Goal: Transaction & Acquisition: Purchase product/service

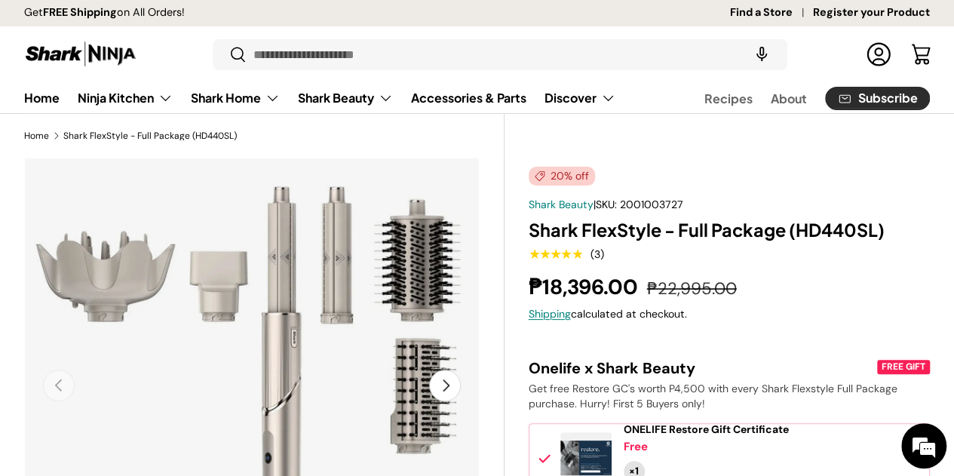
click at [438, 372] on button "Next" at bounding box center [445, 386] width 32 height 32
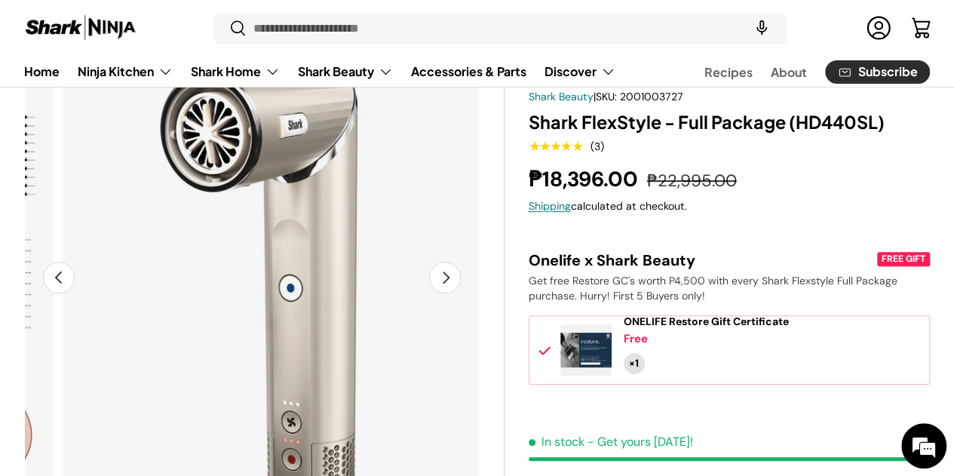
scroll to position [109, 0]
click at [436, 271] on button "Next" at bounding box center [445, 277] width 32 height 32
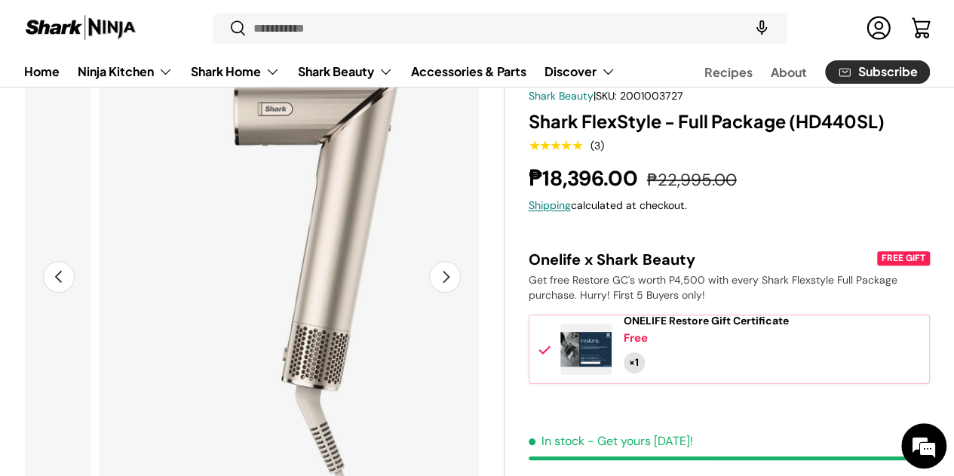
click at [436, 271] on button "Next" at bounding box center [445, 277] width 32 height 32
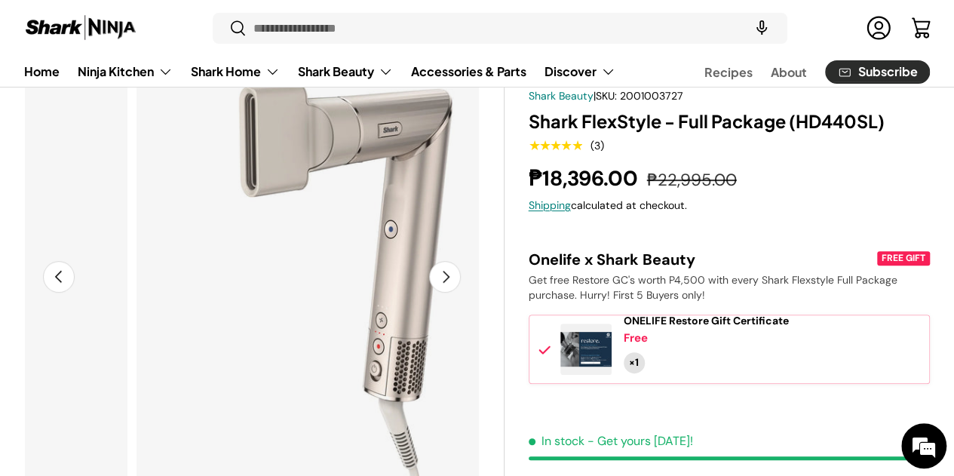
click at [436, 271] on button "Next" at bounding box center [445, 277] width 32 height 32
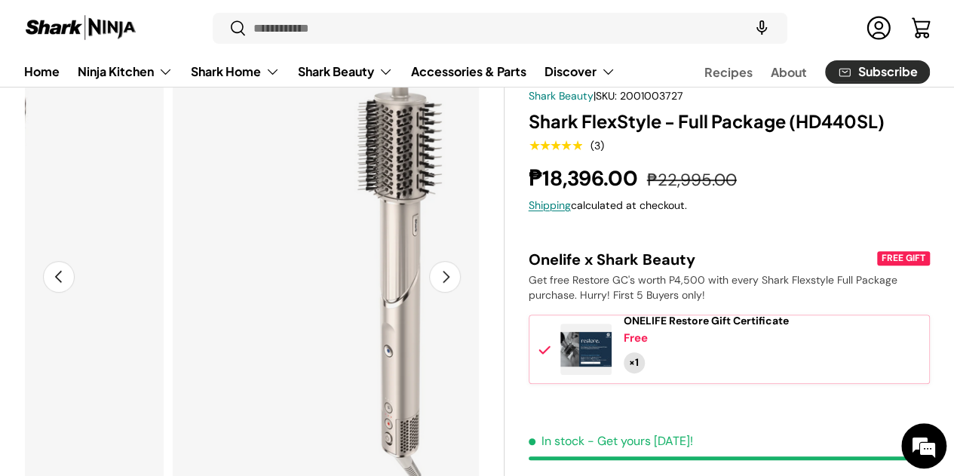
click at [434, 261] on button "Next" at bounding box center [445, 277] width 32 height 32
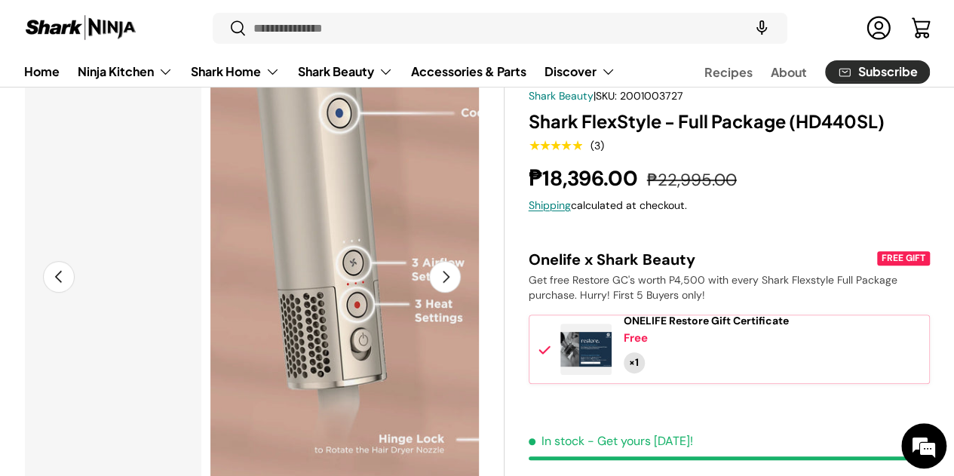
click at [434, 261] on button "Next" at bounding box center [445, 277] width 32 height 32
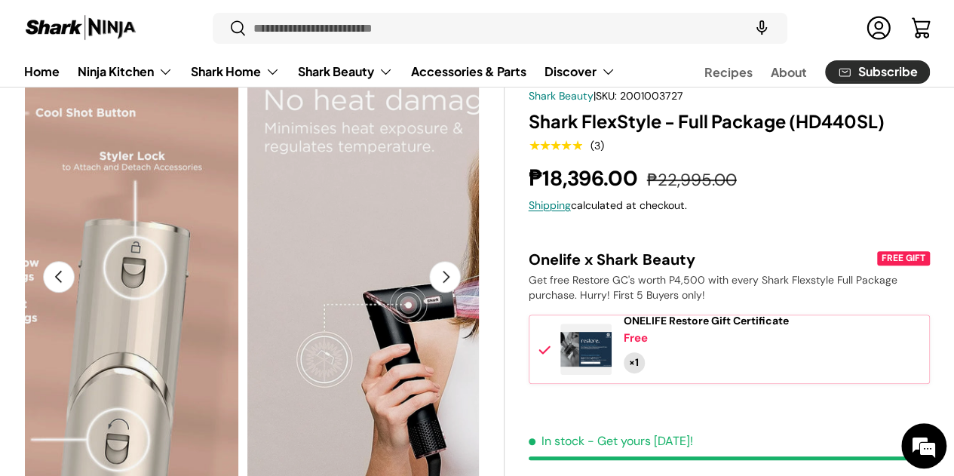
click at [434, 261] on button "Next" at bounding box center [445, 277] width 32 height 32
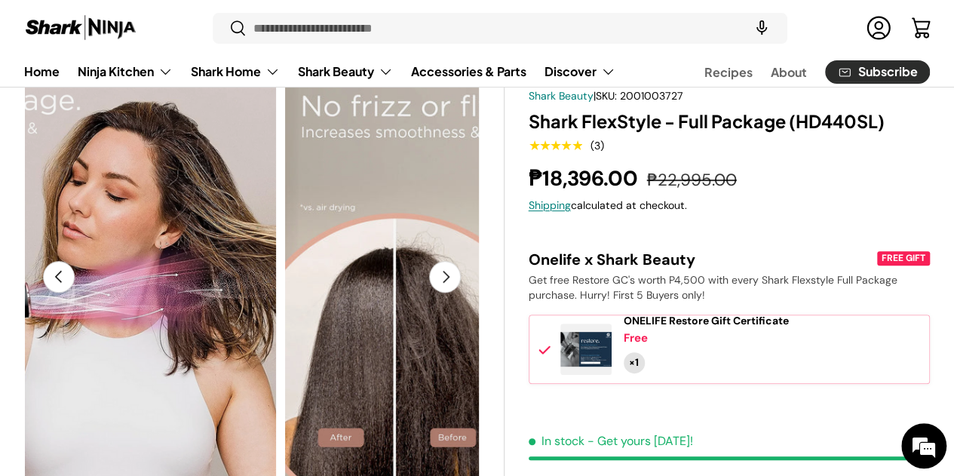
click at [434, 261] on button "Next" at bounding box center [445, 277] width 32 height 32
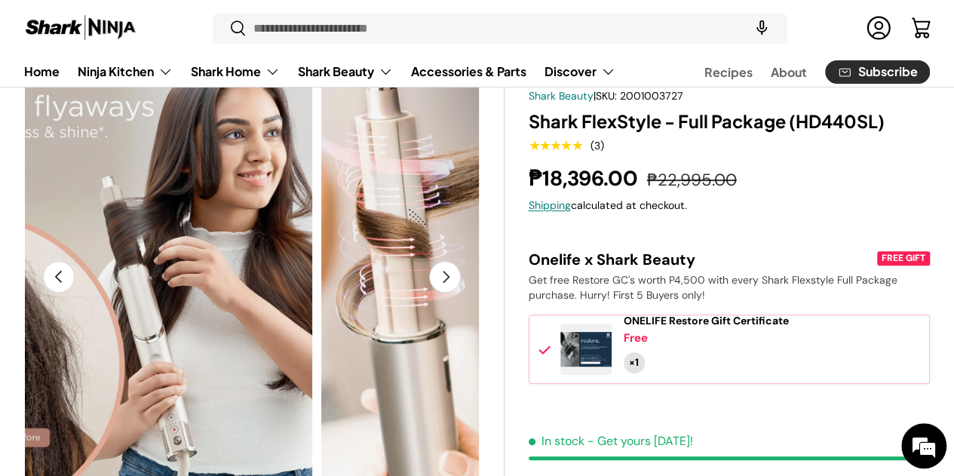
click at [434, 261] on button "Next" at bounding box center [445, 277] width 32 height 32
